Goal: Transaction & Acquisition: Purchase product/service

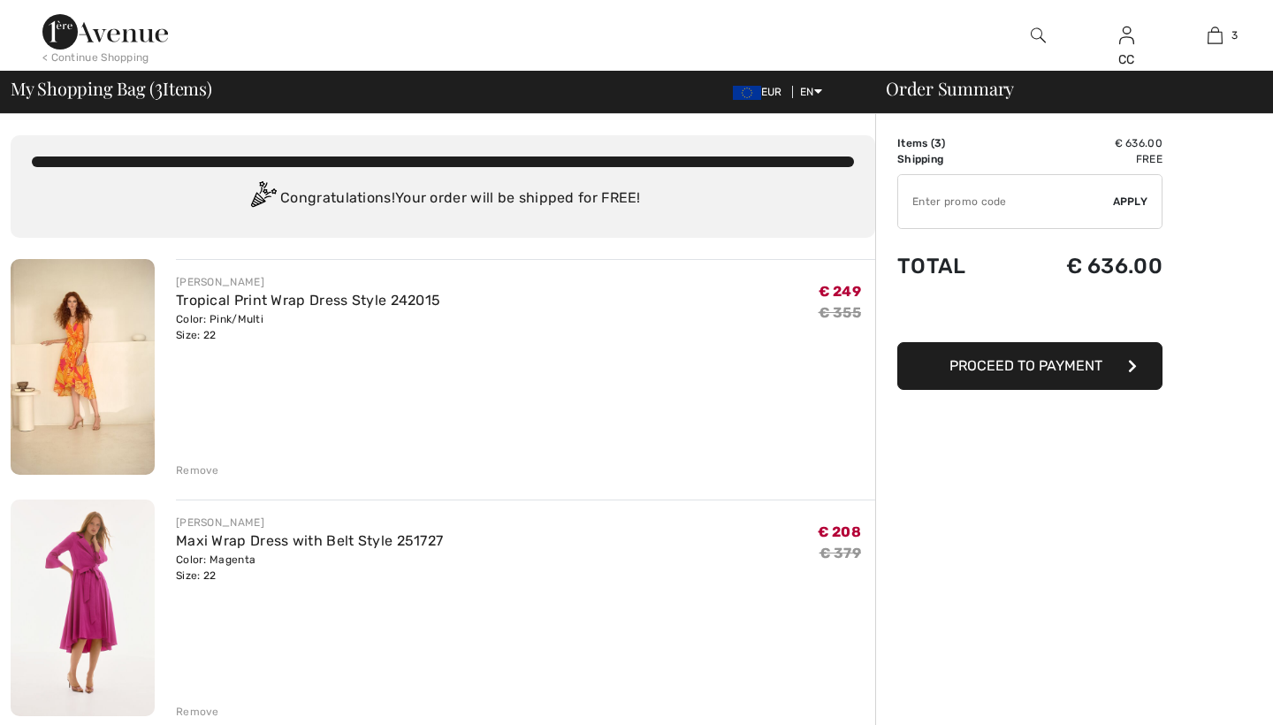
click at [991, 195] on input "TEXT" at bounding box center [1005, 201] width 215 height 53
type input "EXTRA15"
click at [1127, 202] on span "Apply" at bounding box center [1130, 202] width 35 height 16
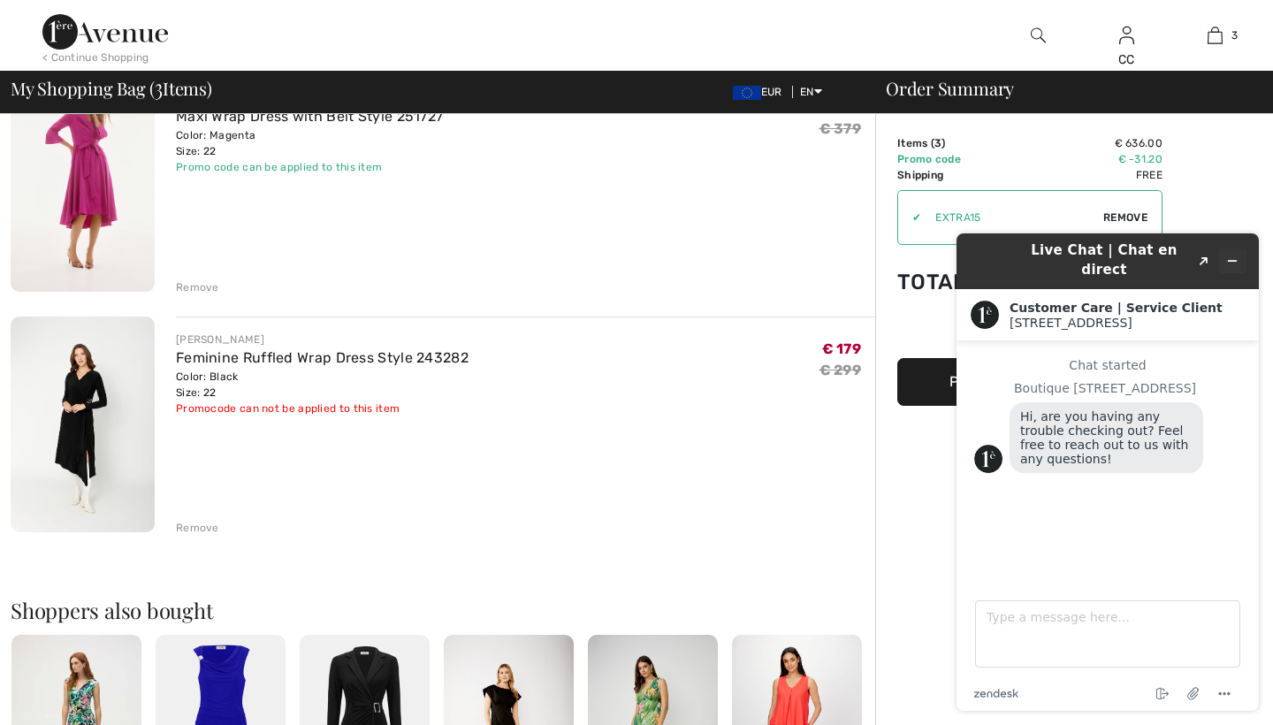
click at [1235, 255] on icon "Minimize widget" at bounding box center [1232, 261] width 12 height 12
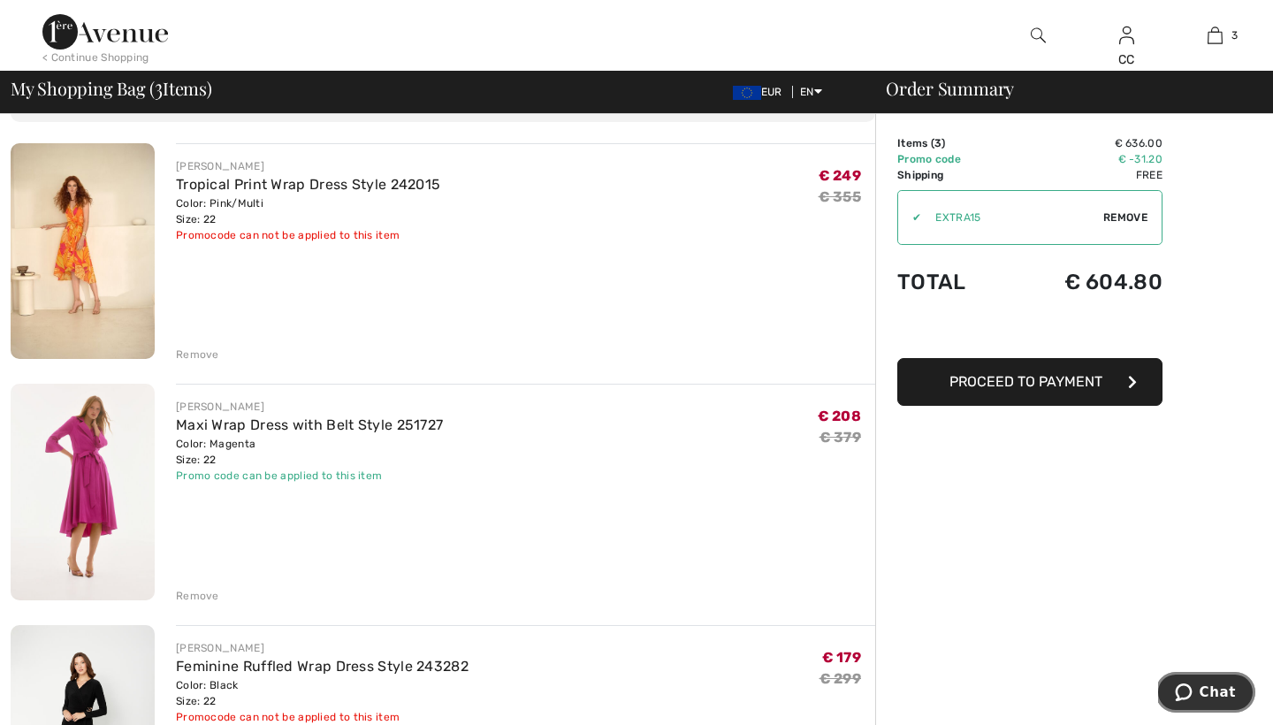
scroll to position [107, 0]
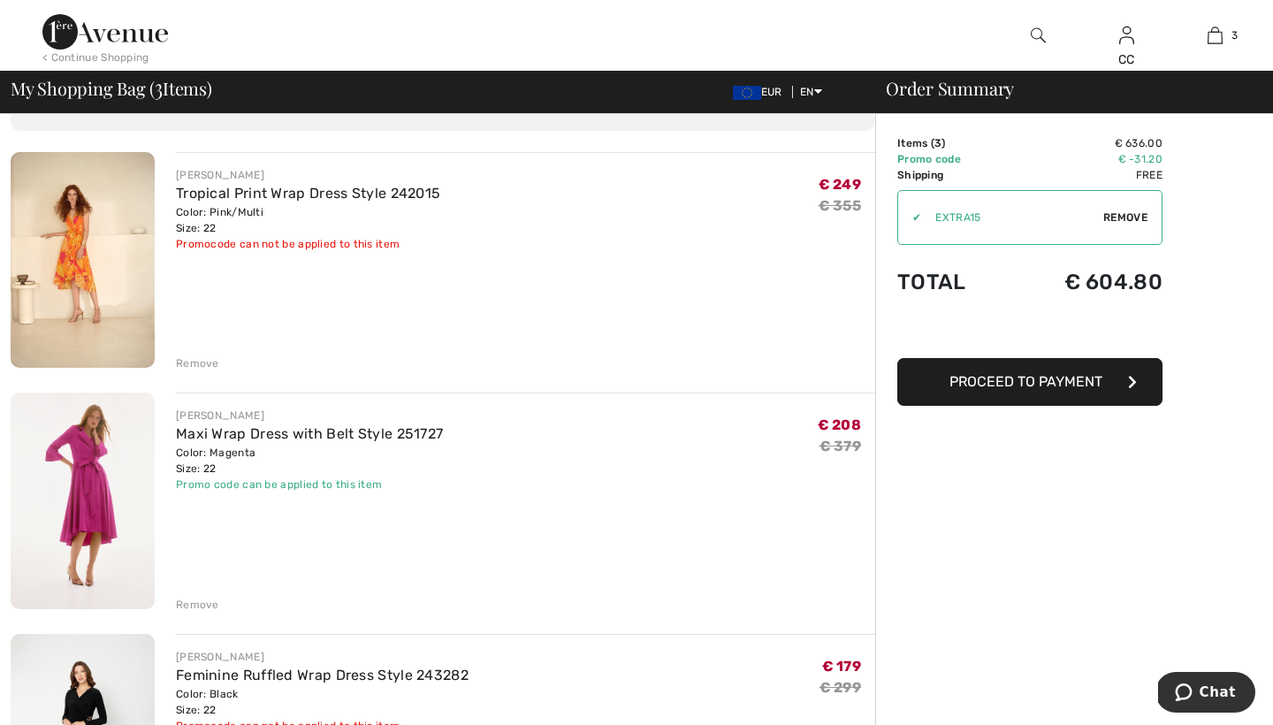
click at [208, 363] on div "Remove" at bounding box center [197, 363] width 43 height 16
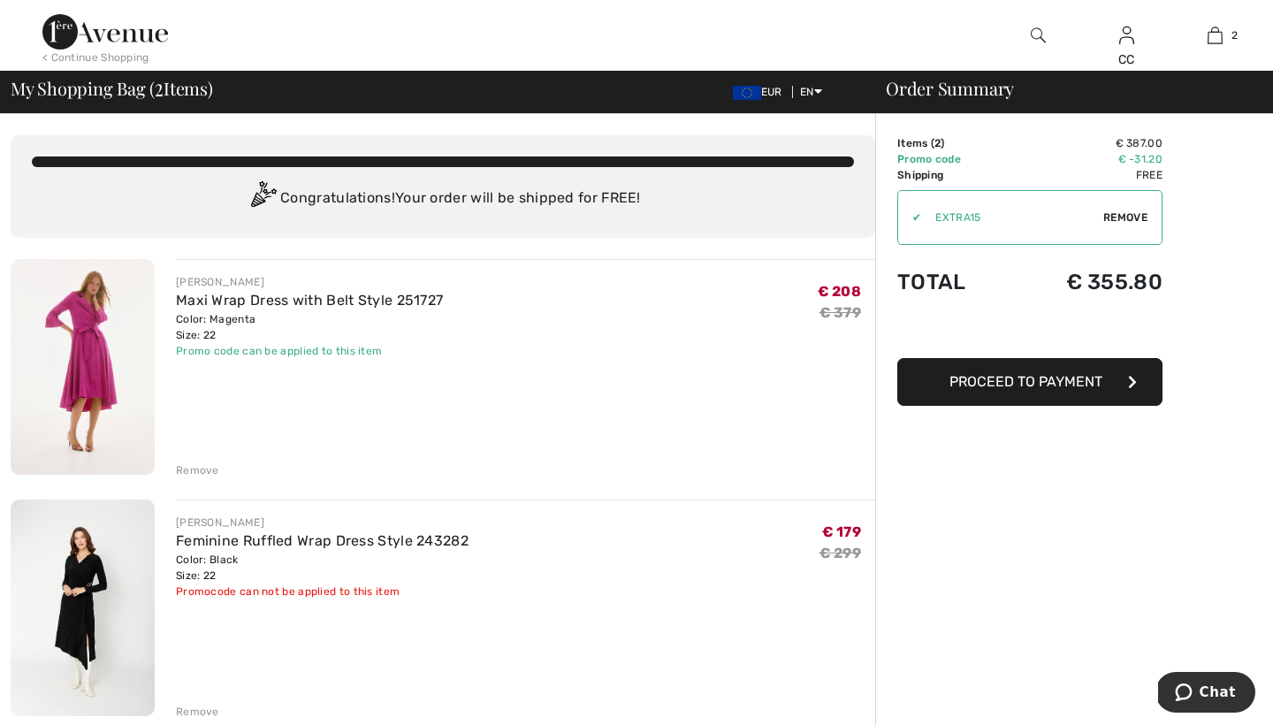
scroll to position [0, 0]
click at [141, 30] on img at bounding box center [105, 31] width 126 height 35
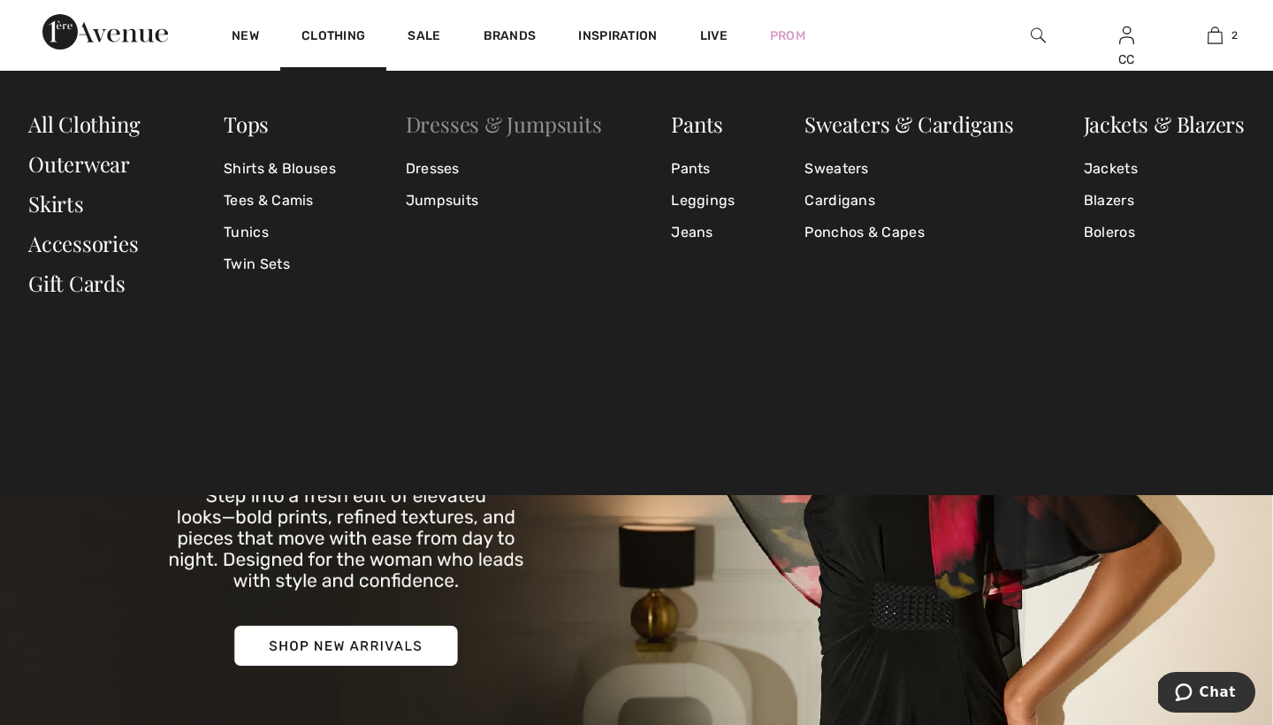
click at [561, 128] on link "Dresses & Jumpsuits" at bounding box center [504, 124] width 196 height 28
